Goal: Task Accomplishment & Management: Complete application form

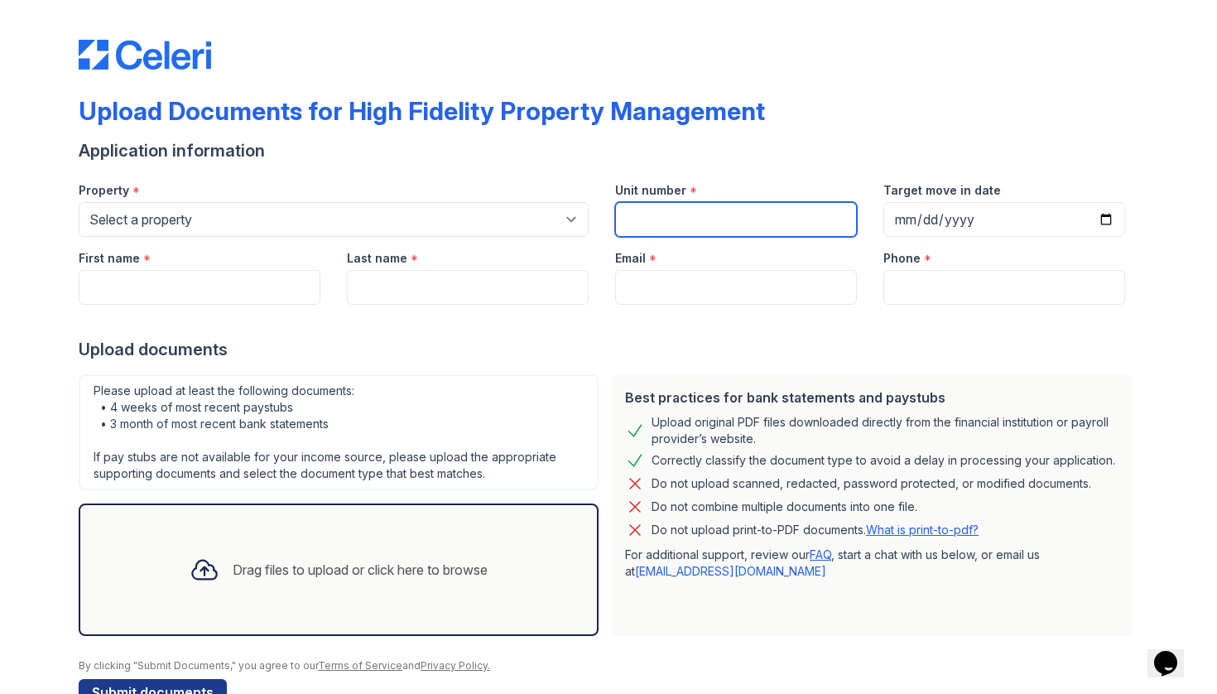
click at [644, 215] on input "Unit number" at bounding box center [736, 219] width 242 height 35
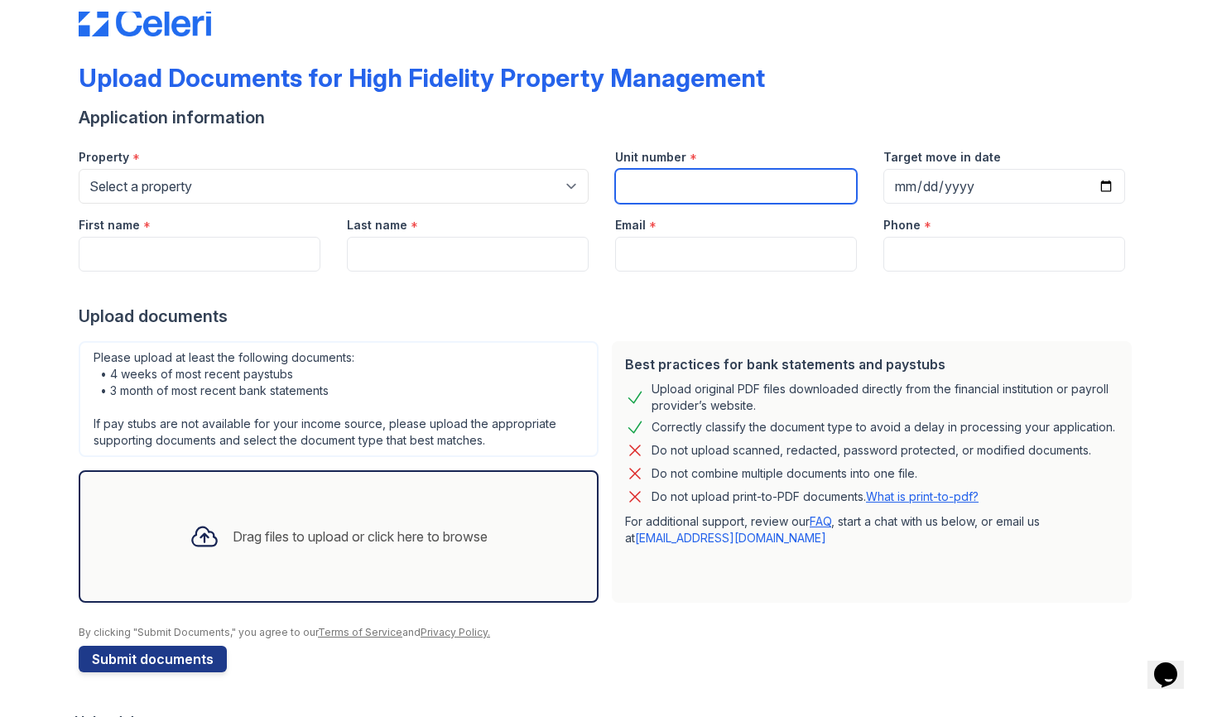
scroll to position [45, 0]
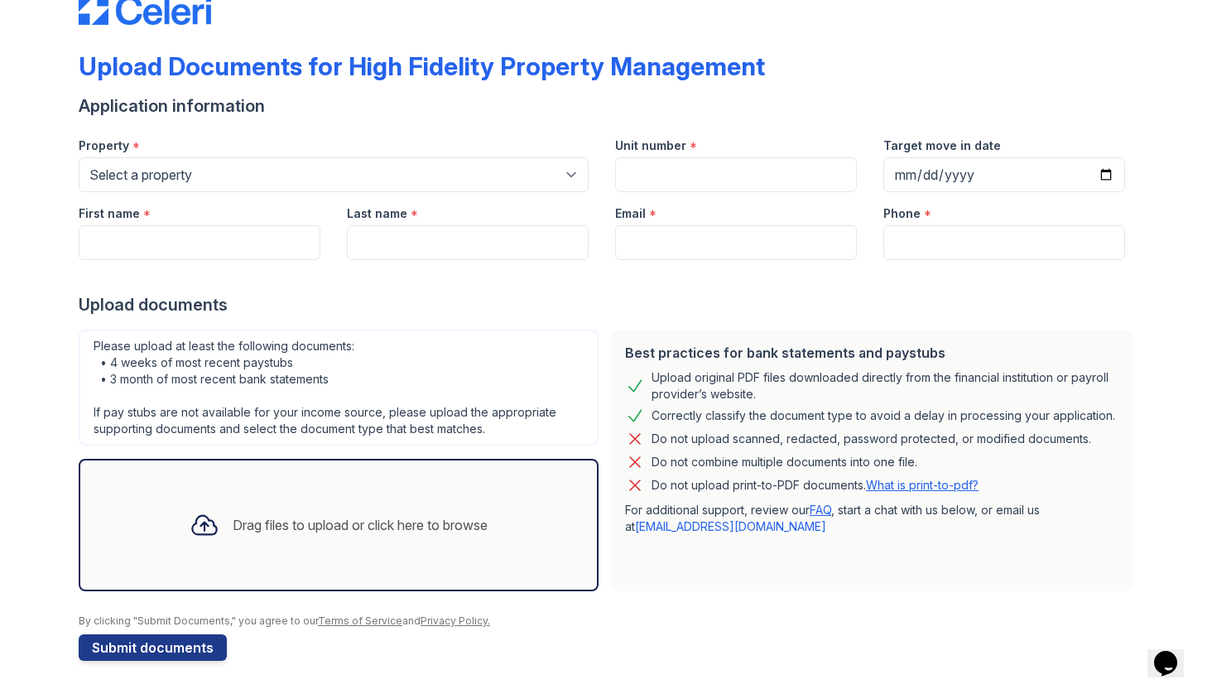
click at [831, 507] on link "FAQ" at bounding box center [821, 509] width 22 height 14
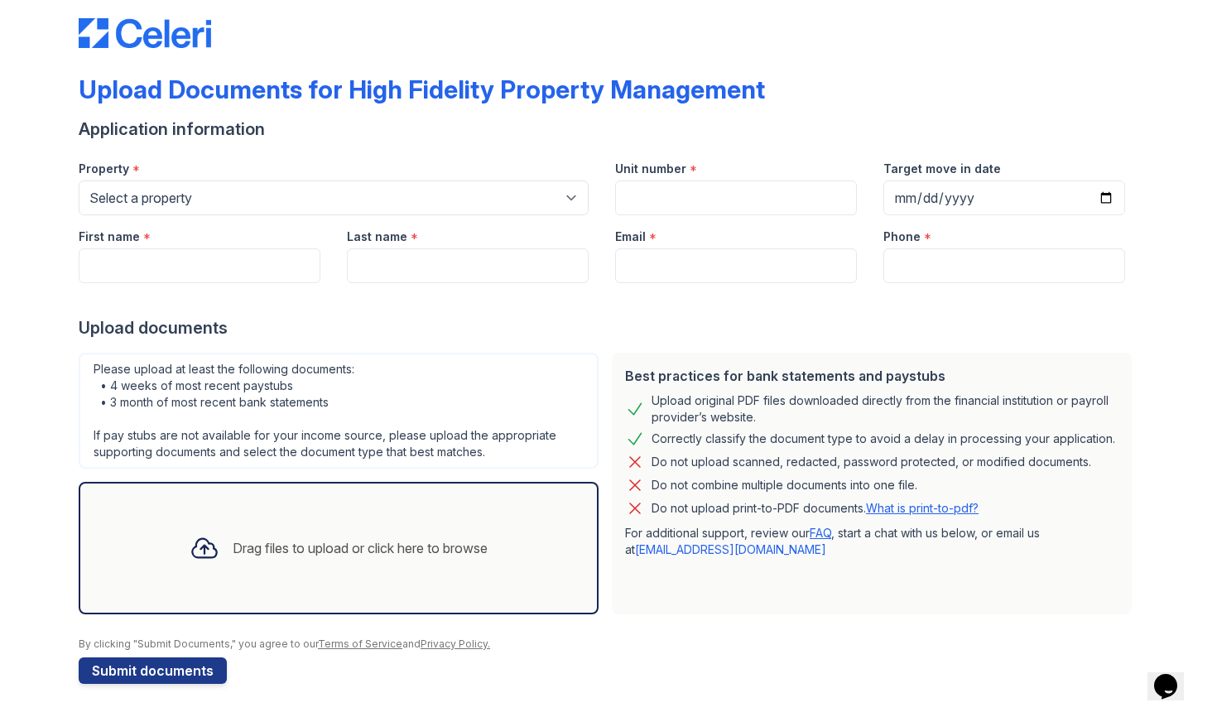
scroll to position [22, 0]
click at [472, 168] on div "Property *" at bounding box center [334, 163] width 510 height 33
click at [435, 160] on div "Property *" at bounding box center [334, 163] width 510 height 33
click at [570, 174] on div "Property *" at bounding box center [334, 163] width 510 height 33
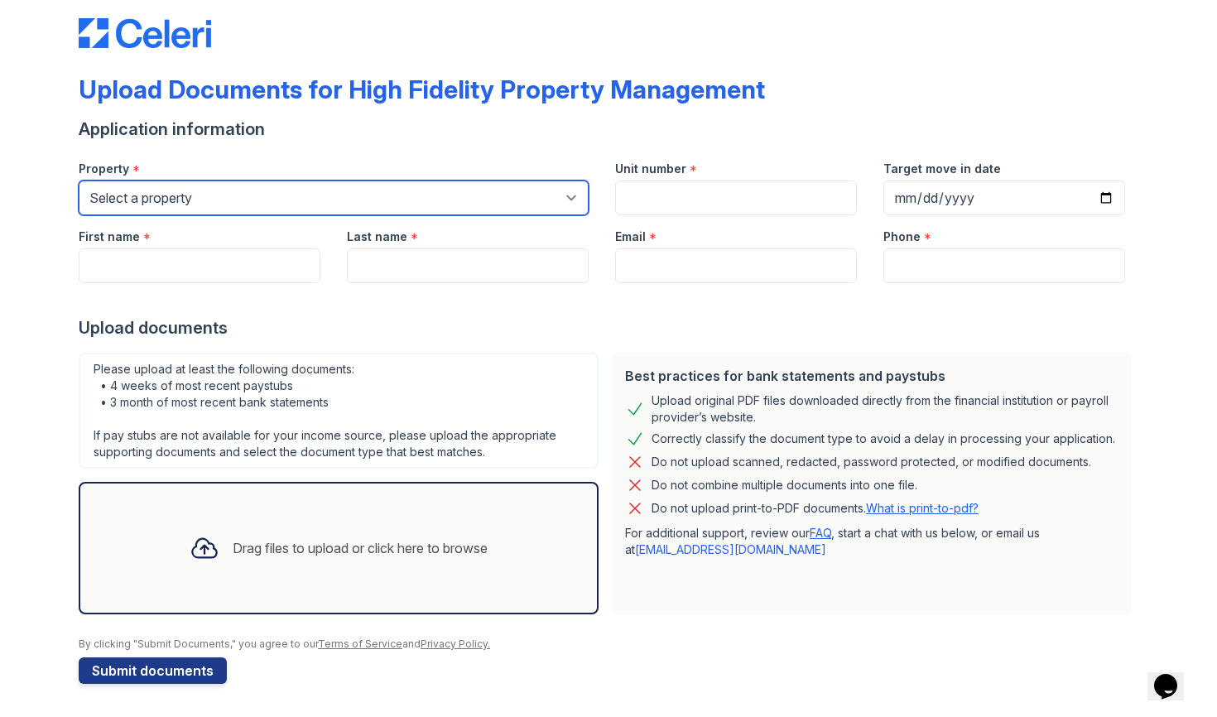
select select "486"
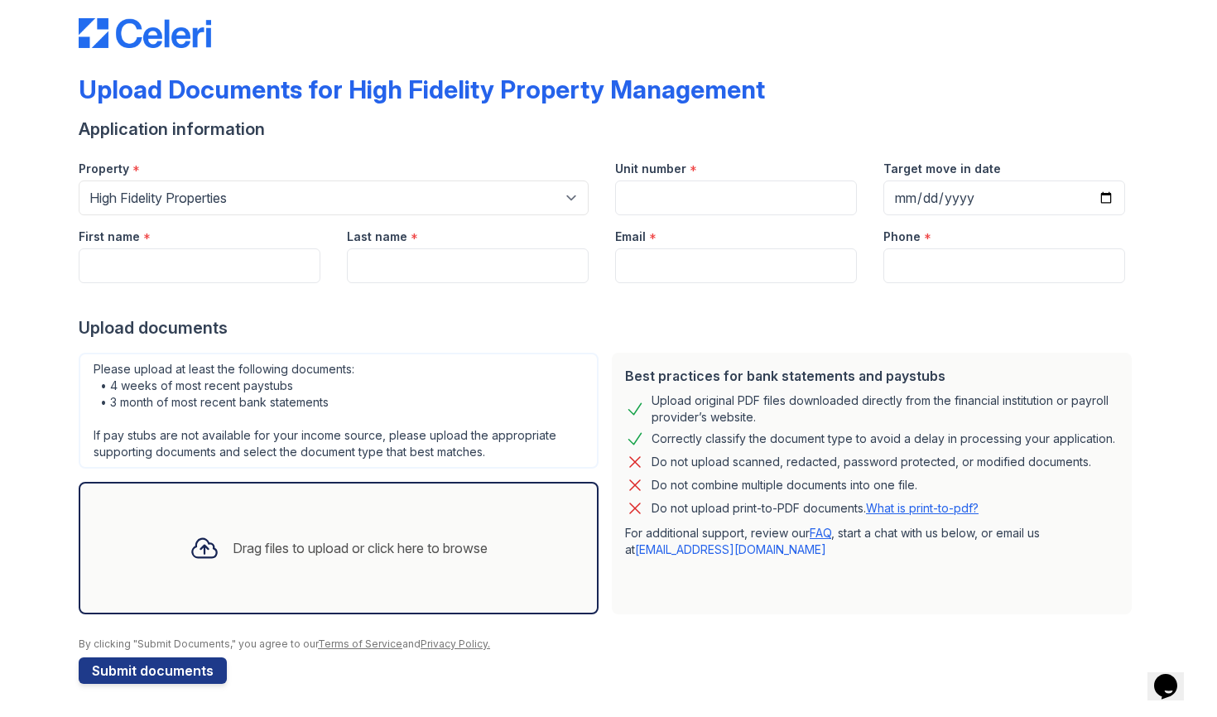
click at [979, 161] on label "Target move in date" at bounding box center [942, 169] width 118 height 17
click at [979, 180] on input "Target move in date" at bounding box center [1004, 197] width 242 height 35
type input "[DATE]"
type input "[PERSON_NAME]"
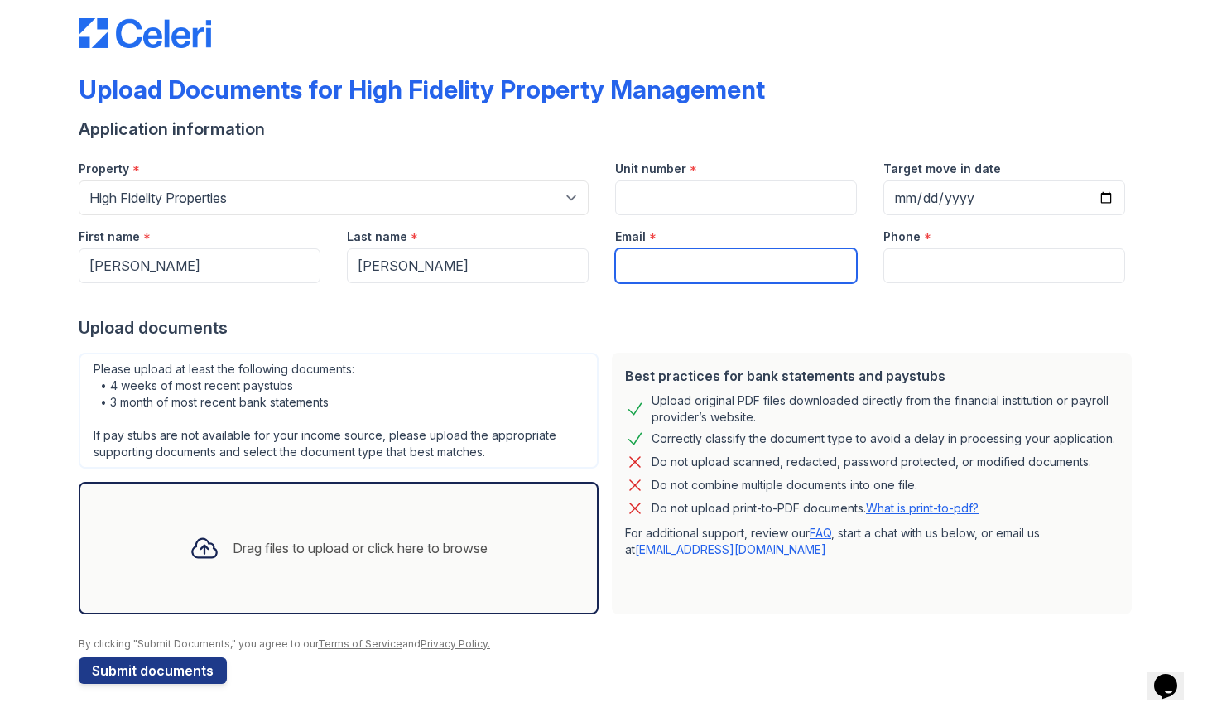
type input "[PERSON_NAME][EMAIL_ADDRESS][PERSON_NAME][DOMAIN_NAME]"
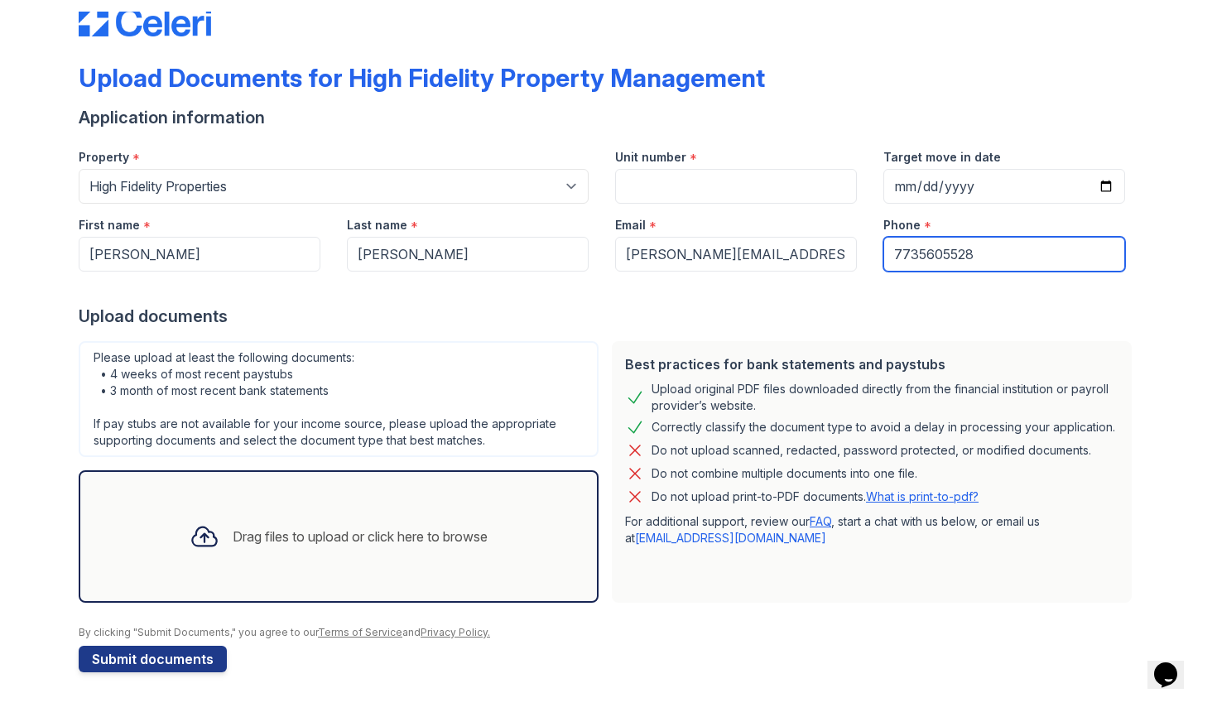
scroll to position [45, 0]
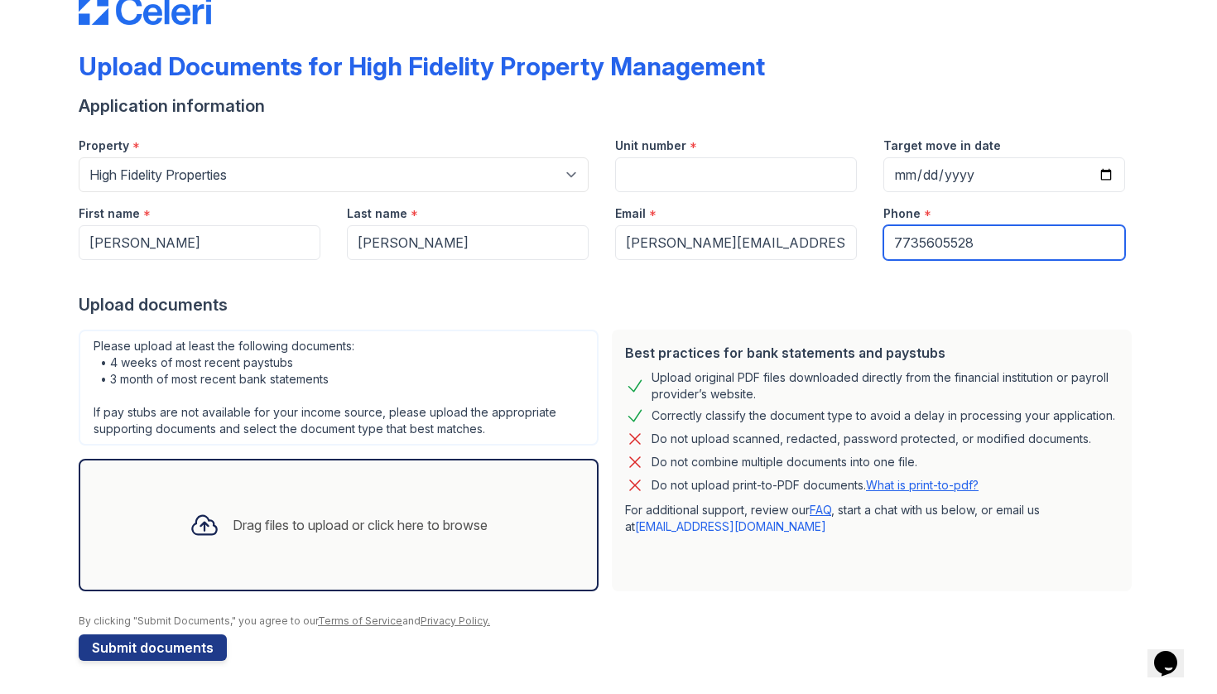
type input "7735605528"
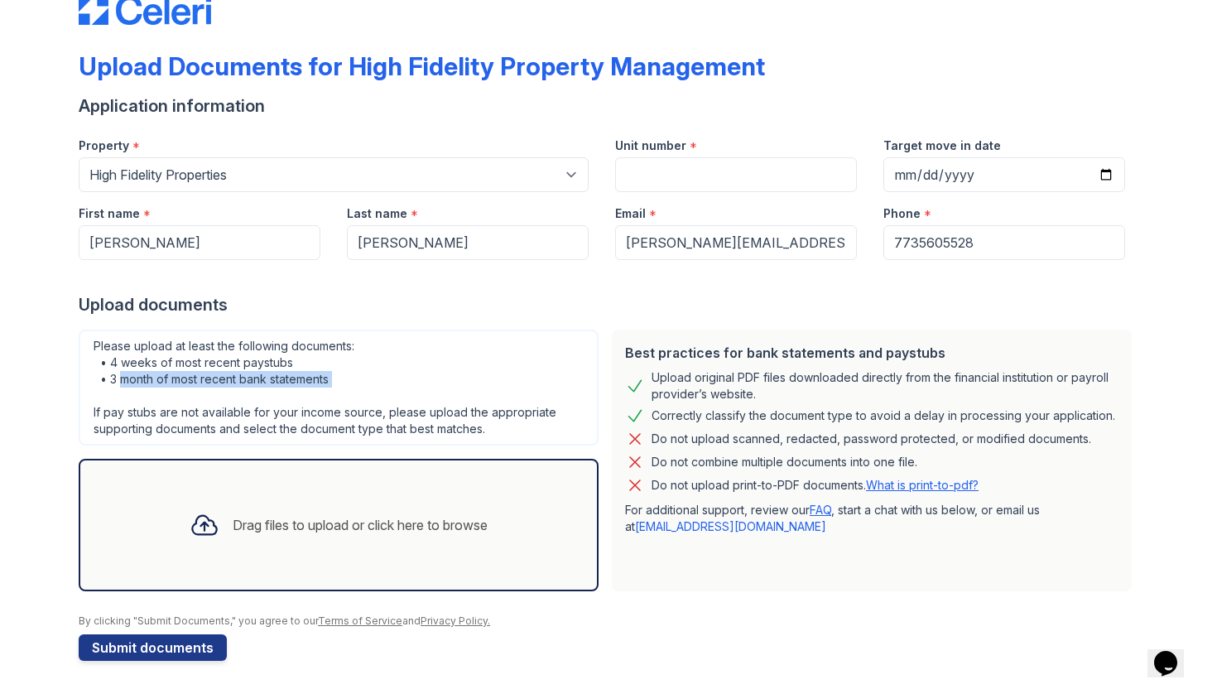
drag, startPoint x: 123, startPoint y: 377, endPoint x: 241, endPoint y: 397, distance: 120.2
click at [241, 397] on div "Please upload at least the following documents: • 4 weeks of most recent paystu…" at bounding box center [339, 387] width 520 height 116
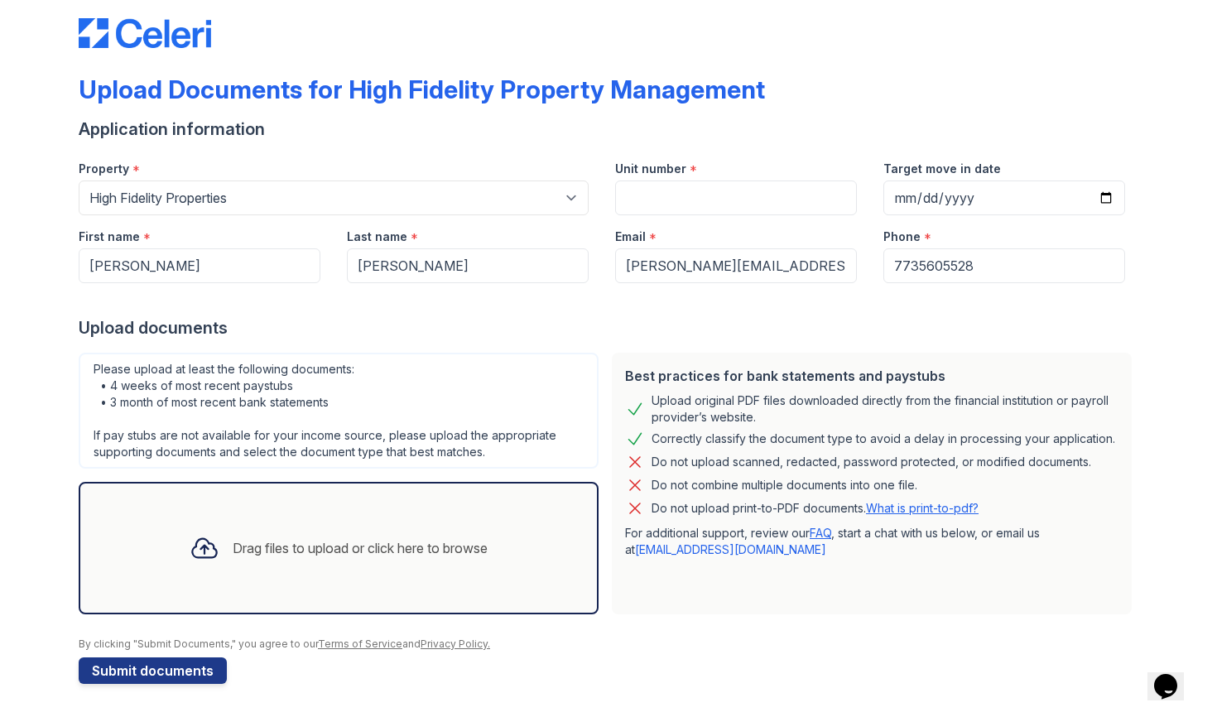
scroll to position [22, 0]
click at [494, 516] on div "Drag files to upload or click here to browse" at bounding box center [339, 548] width 520 height 132
click at [666, 178] on div "Unit number *" at bounding box center [736, 163] width 242 height 33
click at [645, 182] on input "Unit number" at bounding box center [736, 197] width 242 height 35
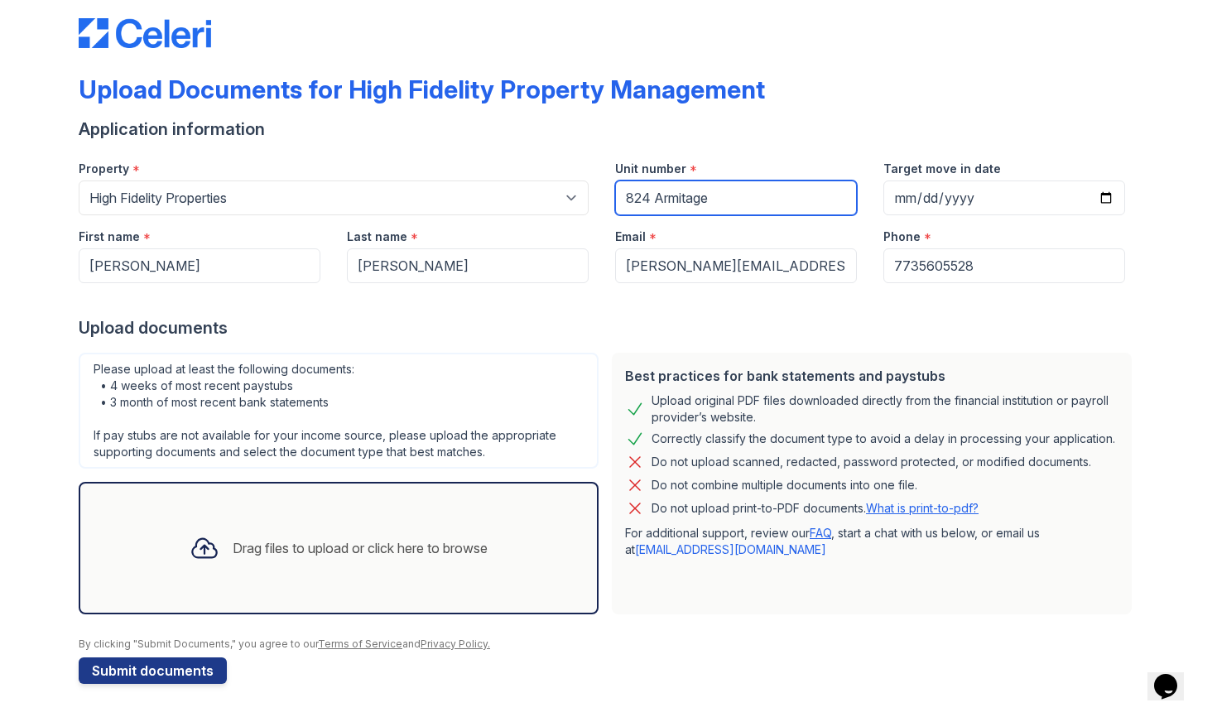
type input "824 Armitage"
